Goal: Information Seeking & Learning: Learn about a topic

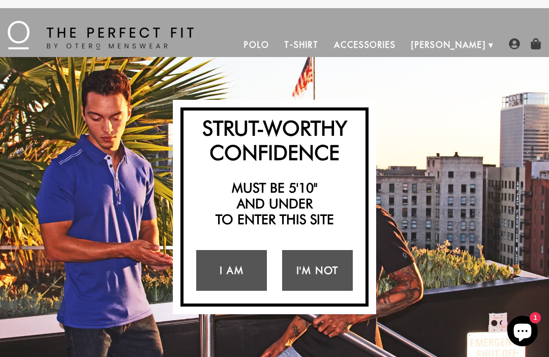
click at [241, 271] on link "I Am" at bounding box center [231, 270] width 71 height 41
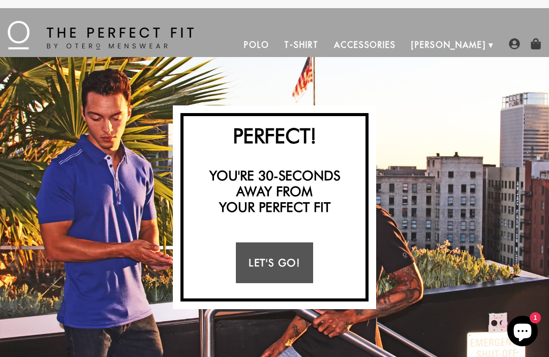
click at [287, 266] on link "Let's Go!" at bounding box center [274, 262] width 77 height 41
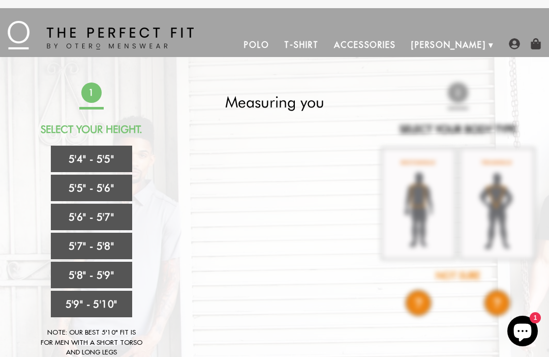
click at [113, 187] on link "5'5" - 5'6"" at bounding box center [91, 188] width 81 height 26
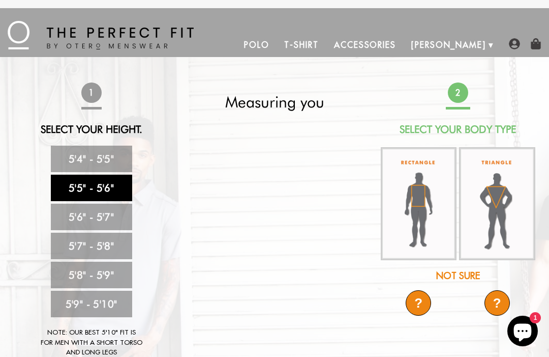
click at [439, 222] on img at bounding box center [419, 203] width 76 height 113
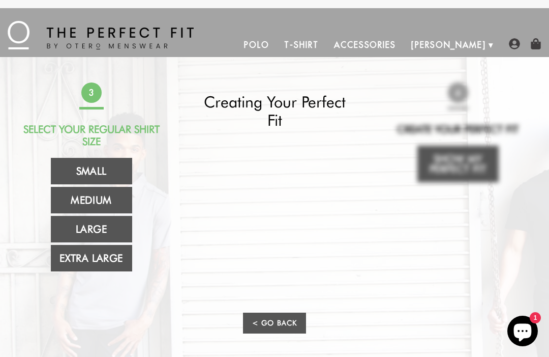
click at [111, 192] on link "Medium" at bounding box center [91, 200] width 81 height 26
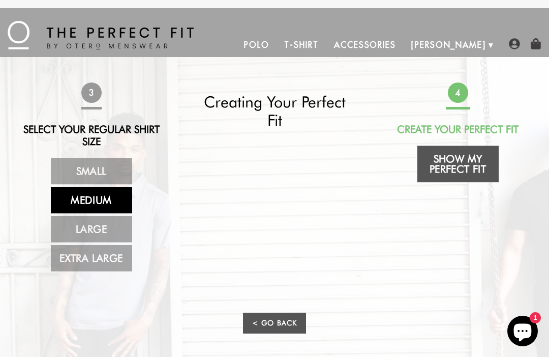
click at [469, 166] on link "Show My Perfect Fit" at bounding box center [458, 164] width 81 height 37
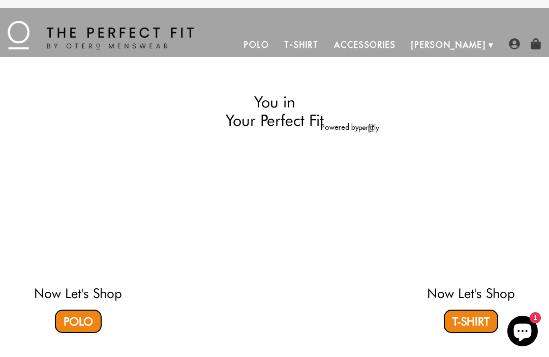
select select "55-56"
select select "M"
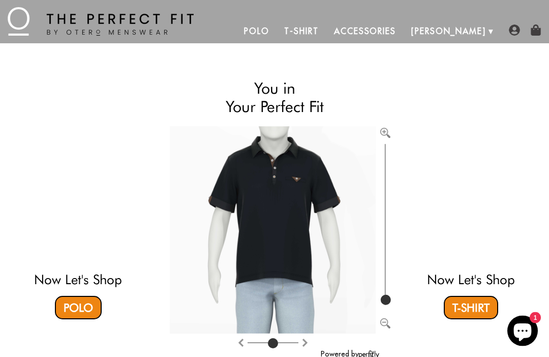
scroll to position [8, 0]
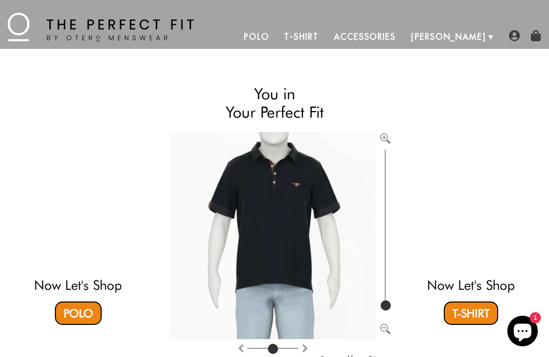
click at [85, 314] on link "Polo" at bounding box center [78, 312] width 47 height 23
